Goal: Task Accomplishment & Management: Complete application form

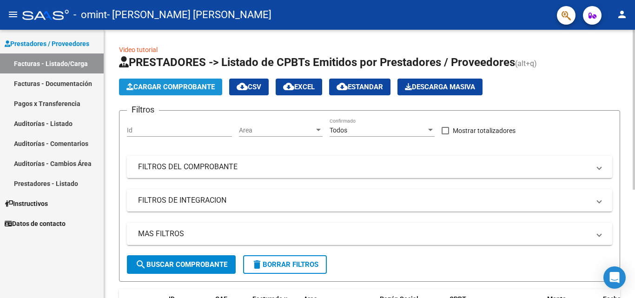
click at [179, 83] on span "Cargar Comprobante" at bounding box center [170, 87] width 88 height 8
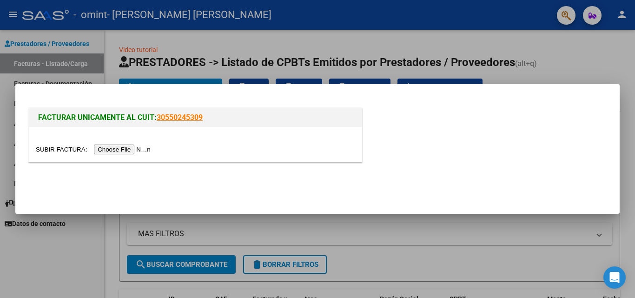
click at [141, 152] on input "file" at bounding box center [95, 150] width 118 height 10
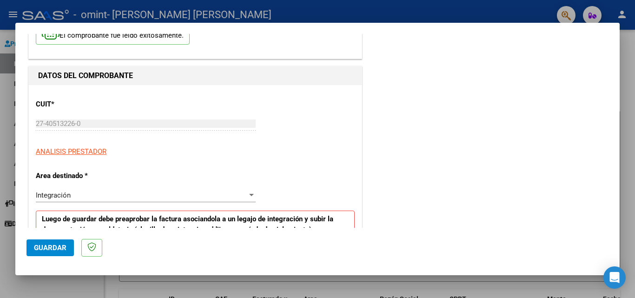
scroll to position [36, 0]
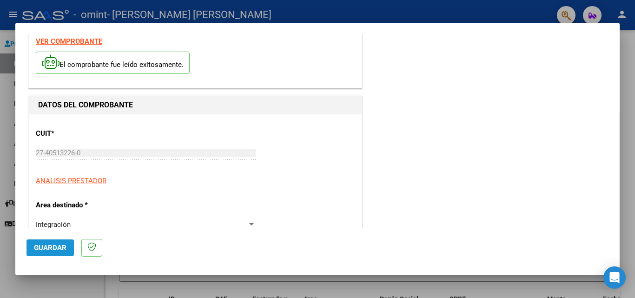
click at [66, 251] on span "Guardar" at bounding box center [50, 248] width 33 height 8
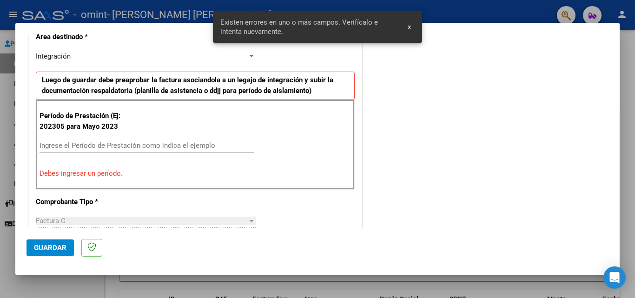
scroll to position [210, 0]
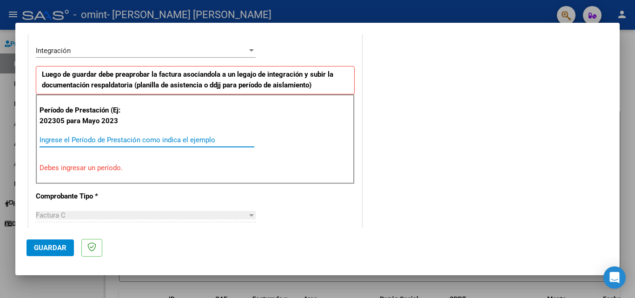
click at [147, 141] on input "Ingrese el Período de Prestación como indica el ejemplo" at bounding box center [147, 140] width 215 height 8
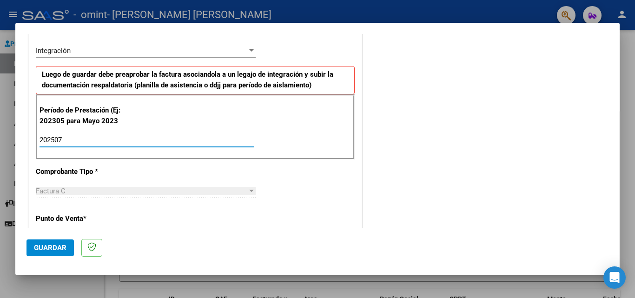
type input "202507"
click at [58, 244] on span "Guardar" at bounding box center [50, 248] width 33 height 8
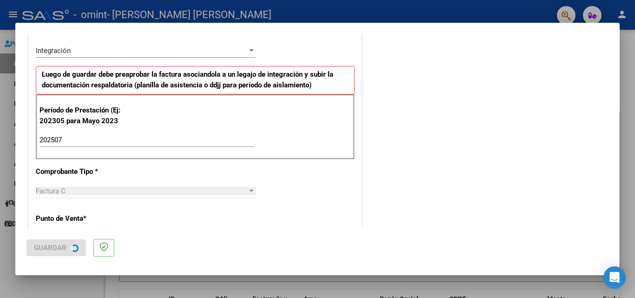
scroll to position [0, 0]
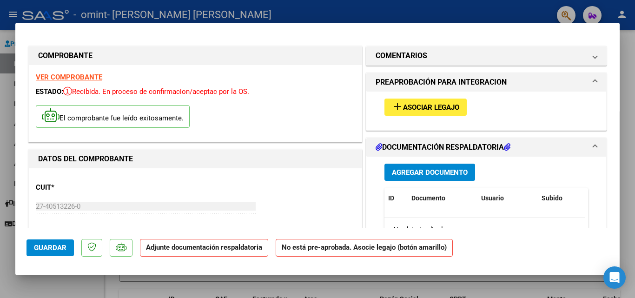
click at [429, 176] on span "Agregar Documento" at bounding box center [430, 172] width 76 height 8
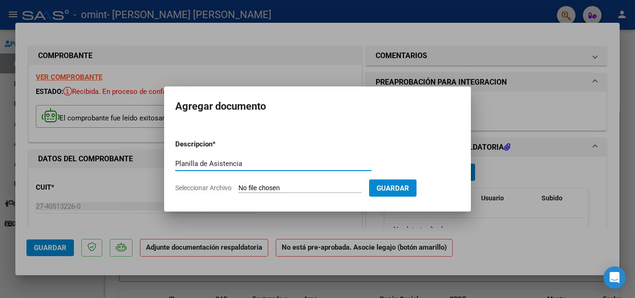
type input "Planilla de Asistencia"
click at [331, 190] on input "Seleccionar Archivo" at bounding box center [299, 188] width 123 height 9
type input "C:\fakepath\Document (5).pdf"
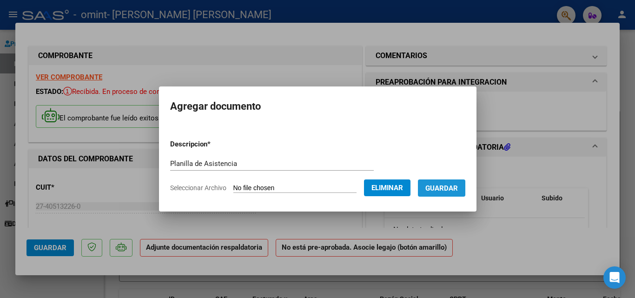
click at [465, 187] on button "Guardar" at bounding box center [441, 187] width 47 height 17
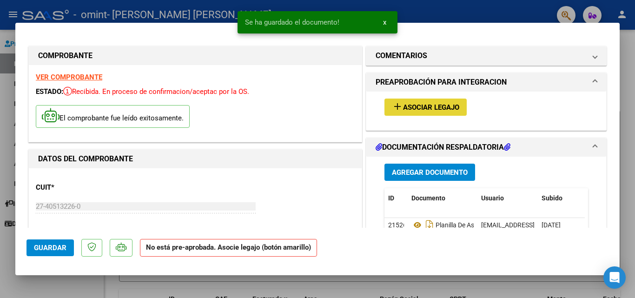
click at [428, 106] on span "Asociar Legajo" at bounding box center [431, 107] width 56 height 8
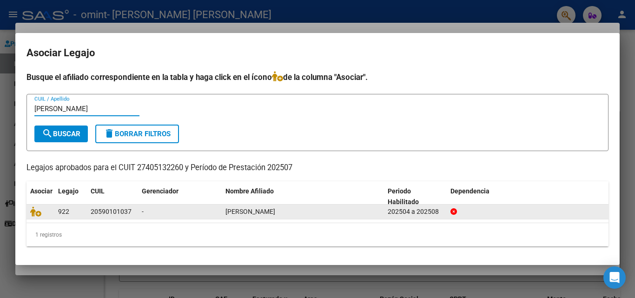
type input "[PERSON_NAME]"
click at [144, 212] on div "-" at bounding box center [180, 211] width 76 height 11
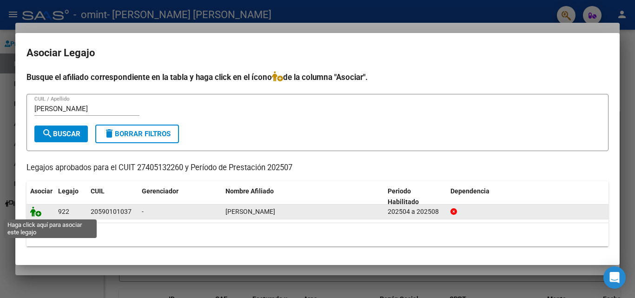
click at [38, 213] on icon at bounding box center [35, 211] width 11 height 10
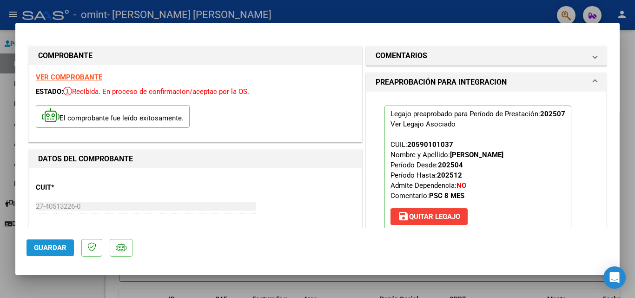
click at [53, 249] on span "Guardar" at bounding box center [50, 248] width 33 height 8
click at [477, 87] on h1 "PREAPROBACIÓN PARA INTEGRACION" at bounding box center [441, 82] width 131 height 11
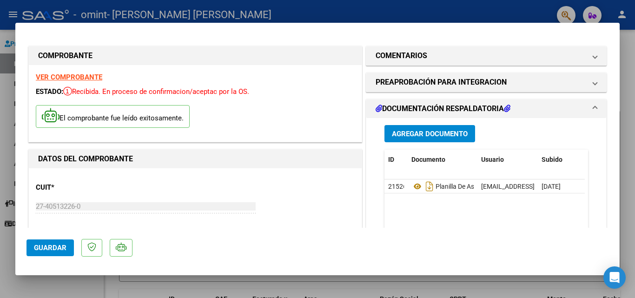
click at [635, 83] on div at bounding box center [317, 149] width 635 height 298
type input "$ 0,00"
